Goal: Task Accomplishment & Management: Manage account settings

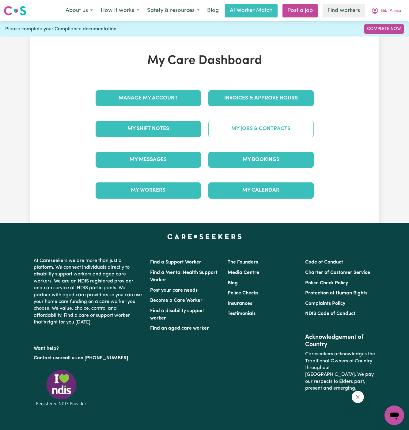
click at [256, 131] on link "My Jobs & Contracts" at bounding box center [260, 129] width 105 height 16
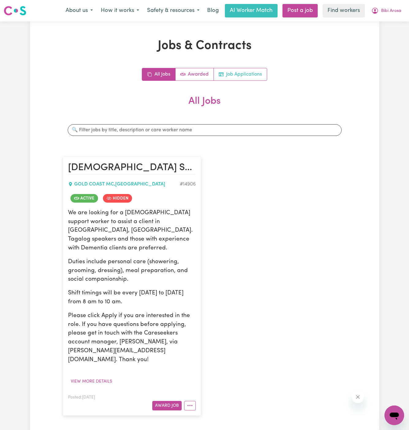
click at [246, 76] on link "Job Applications" at bounding box center [240, 74] width 53 height 12
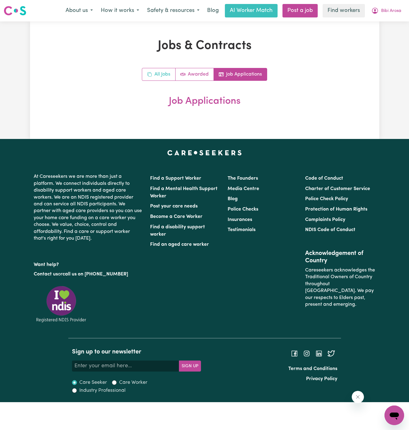
click at [166, 72] on link "All Jobs" at bounding box center [158, 74] width 33 height 12
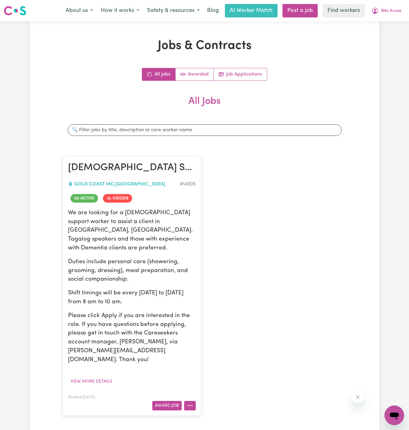
click at [189, 401] on button "More options" at bounding box center [190, 405] width 12 height 9
click at [217, 349] on link "Un-hide Job" at bounding box center [213, 355] width 59 height 12
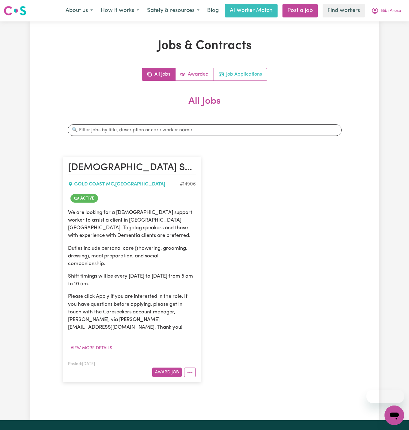
click at [245, 76] on link "Job Applications" at bounding box center [240, 74] width 53 height 12
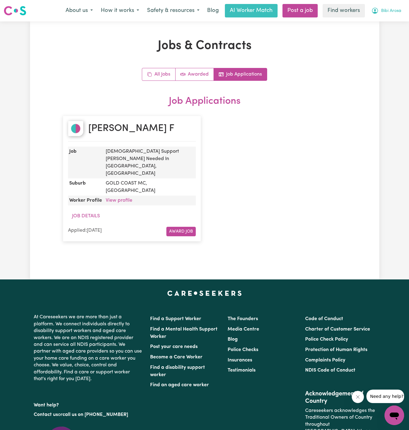
click at [389, 12] on span "Bibi Arosa" at bounding box center [391, 11] width 20 height 7
click at [375, 33] on link "Logout" at bounding box center [381, 35] width 48 height 12
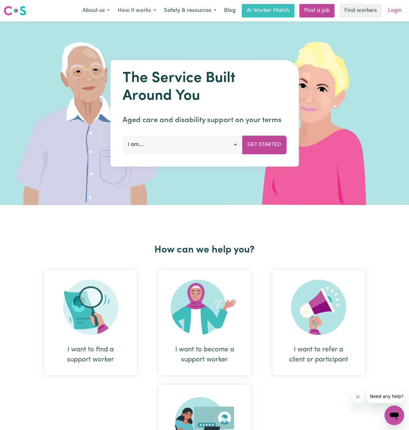
click at [395, 9] on link "Login" at bounding box center [394, 10] width 21 height 13
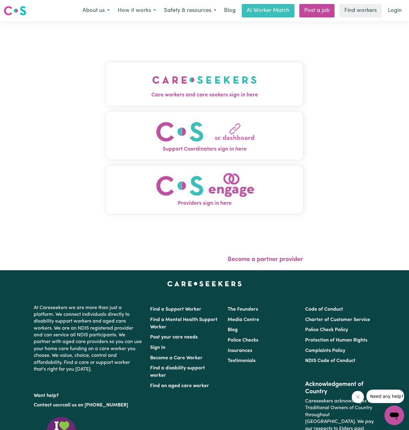
click at [235, 80] on img "Care workers and care seekers sign in here" at bounding box center [204, 80] width 104 height 23
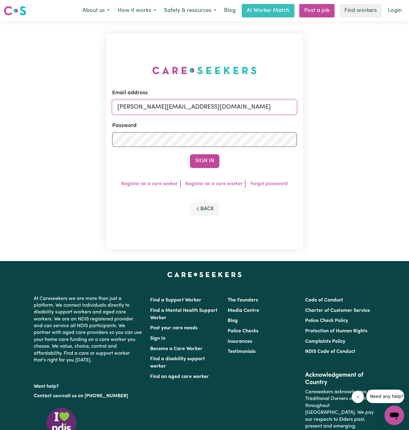
click at [243, 105] on input "dyan@careseekers.com.au" at bounding box center [204, 107] width 185 height 15
drag, startPoint x: 150, startPoint y: 106, endPoint x: 483, endPoint y: 105, distance: 333.3
click at [409, 105] on html "Menu About us How it works Safety & resources Blog AI Worker Match Post a job F…" at bounding box center [204, 262] width 409 height 525
paste input "bcjjbeth@yahoo"
type input "superuser~bcjjbeth@yahoo.com.au"
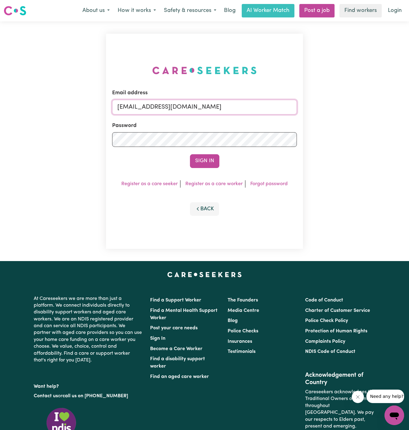
click at [190, 154] on button "Sign In" at bounding box center [204, 160] width 29 height 13
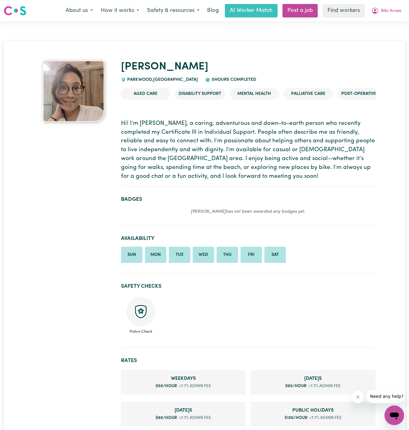
click at [142, 79] on span "[GEOGRAPHIC_DATA] , [GEOGRAPHIC_DATA]" at bounding box center [162, 79] width 72 height 5
copy span "PARKWOOD"
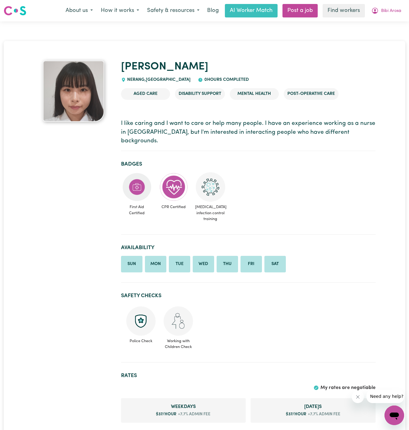
click at [135, 79] on span "NERANG , Queensland" at bounding box center [158, 79] width 65 height 5
copy span "NERANG"
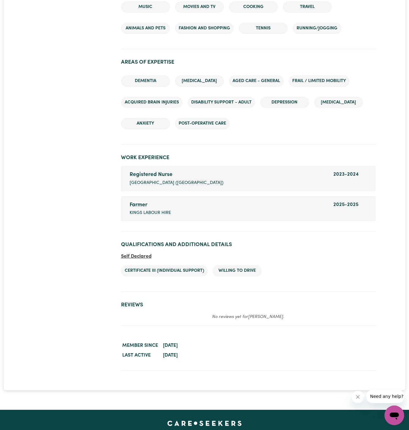
scroll to position [757, 0]
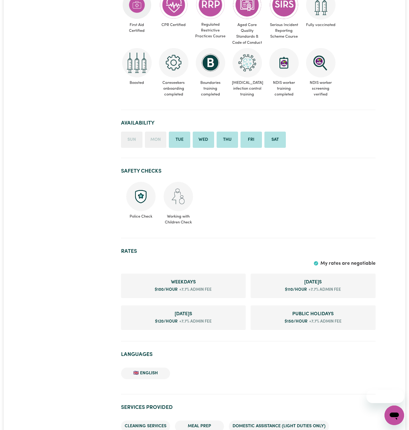
scroll to position [529, 0]
